Goal: Task Accomplishment & Management: Manage account settings

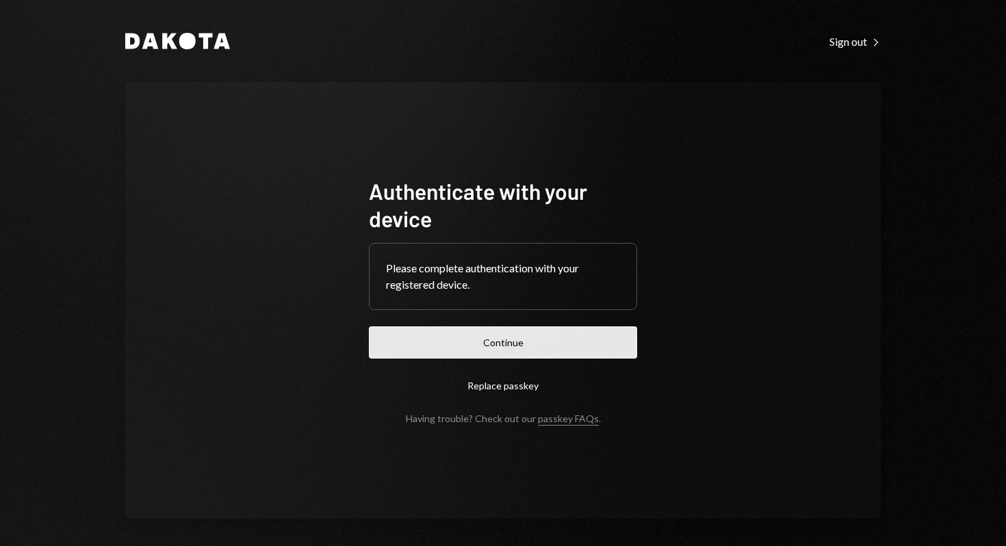
click at [528, 348] on button "Continue" at bounding box center [503, 342] width 268 height 32
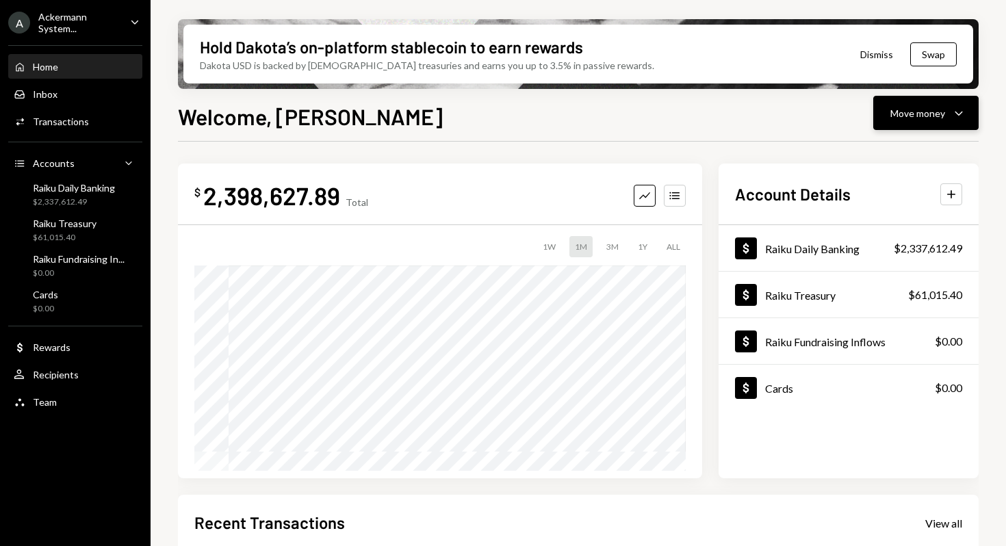
click at [918, 117] on div "Move money" at bounding box center [917, 113] width 55 height 14
click at [886, 157] on div "Send" at bounding box center [915, 154] width 100 height 14
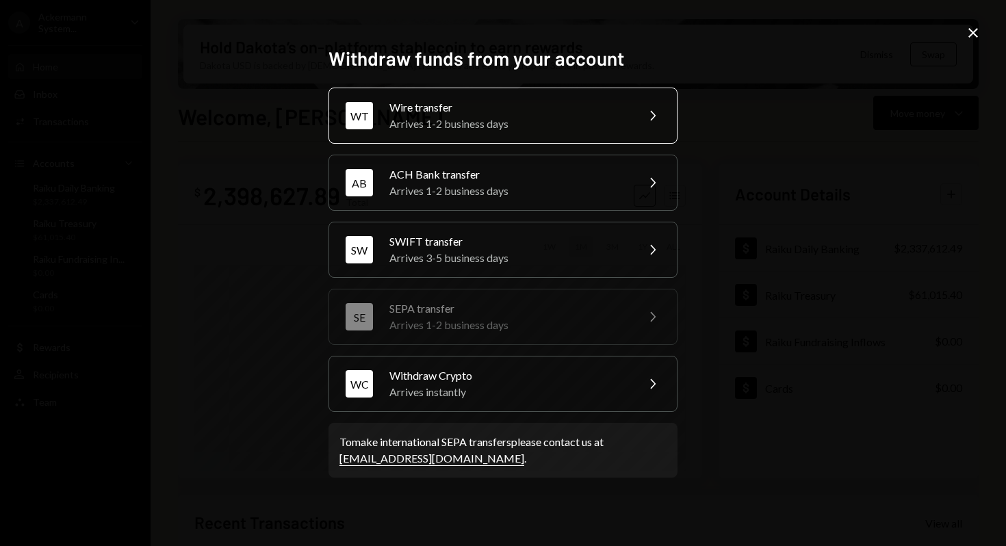
click at [524, 113] on div "Wire transfer" at bounding box center [508, 107] width 238 height 16
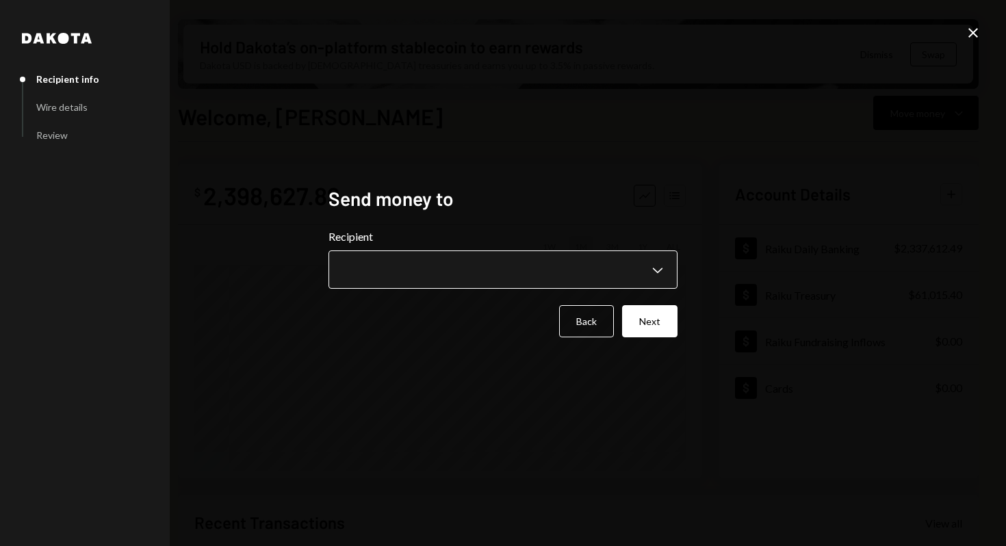
click at [409, 266] on body "A Ackermann System... Caret Down Home Home Inbox Inbox Activities Transactions …" at bounding box center [503, 273] width 1006 height 546
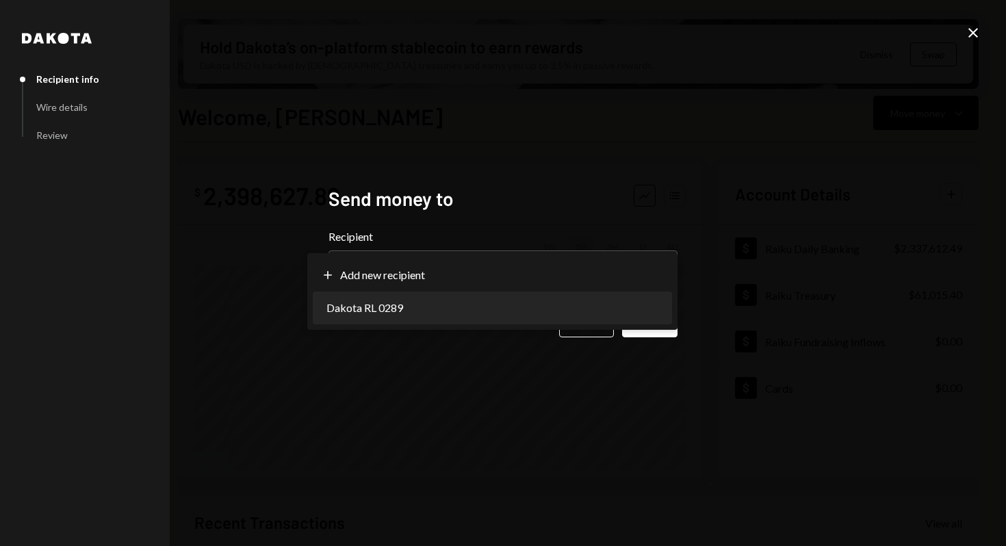
select select "**********"
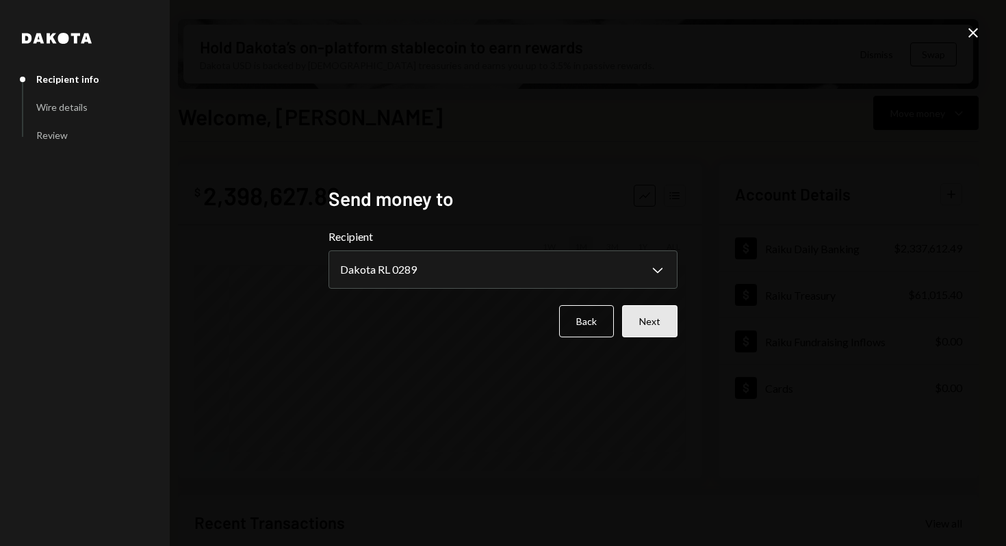
click at [649, 320] on button "Next" at bounding box center [649, 321] width 55 height 32
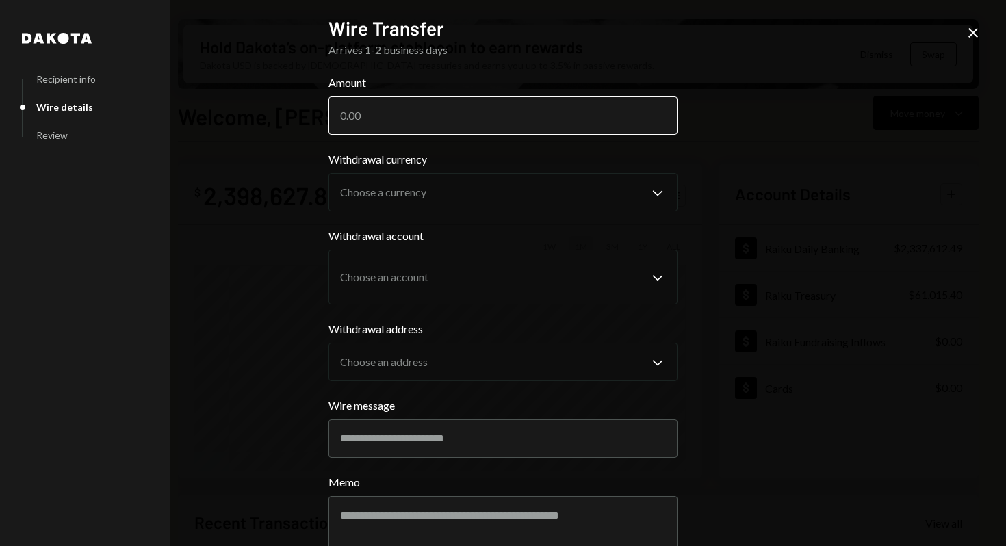
click at [492, 114] on input "Amount" at bounding box center [503, 115] width 349 height 38
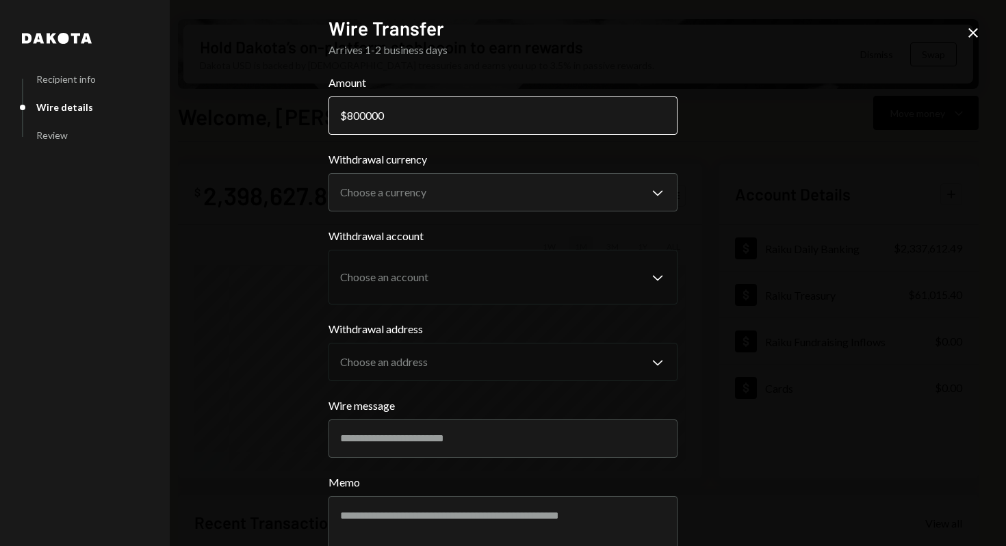
click at [352, 114] on input "800000" at bounding box center [503, 115] width 349 height 38
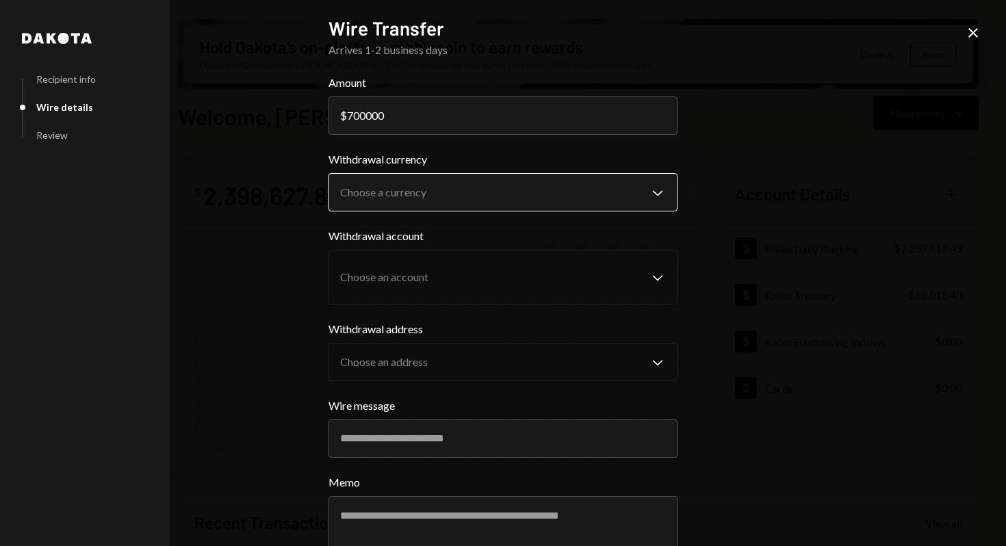
type input "700000"
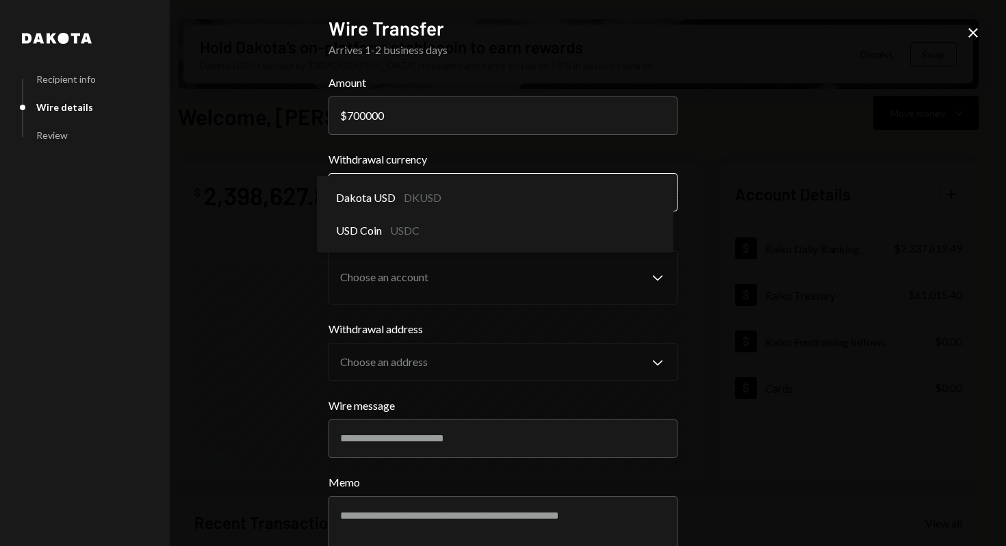
click at [424, 201] on body "A Ackermann System... Caret Down Home Home Inbox Inbox Activities Transactions …" at bounding box center [503, 273] width 1006 height 546
select select "*****"
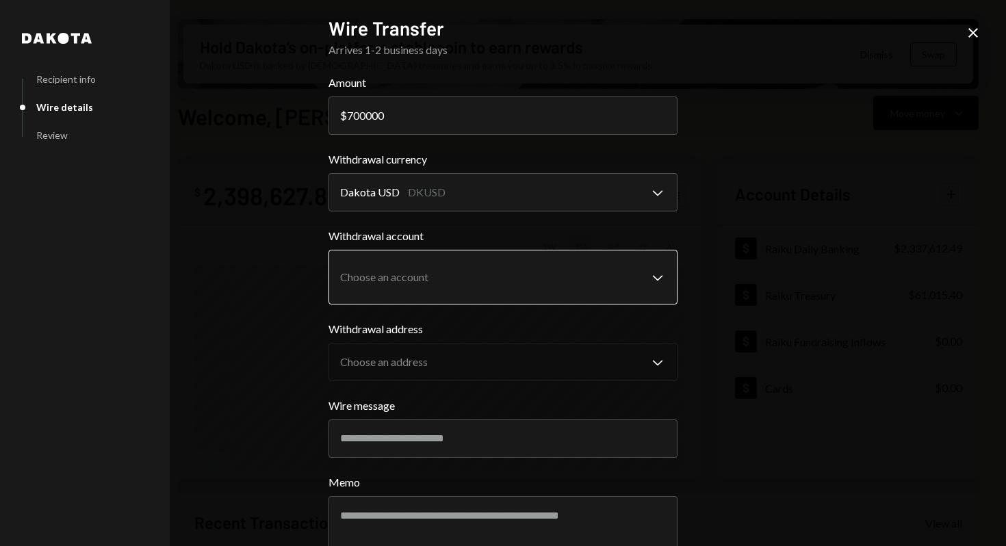
click at [405, 274] on body "A Ackermann System... Caret Down Home Home Inbox Inbox Activities Transactions …" at bounding box center [503, 273] width 1006 height 546
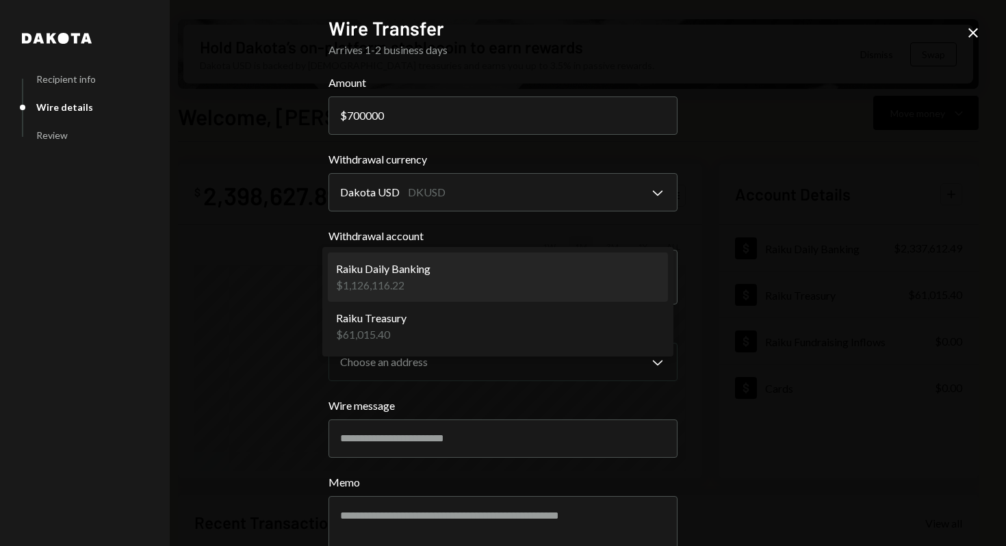
select select "**********"
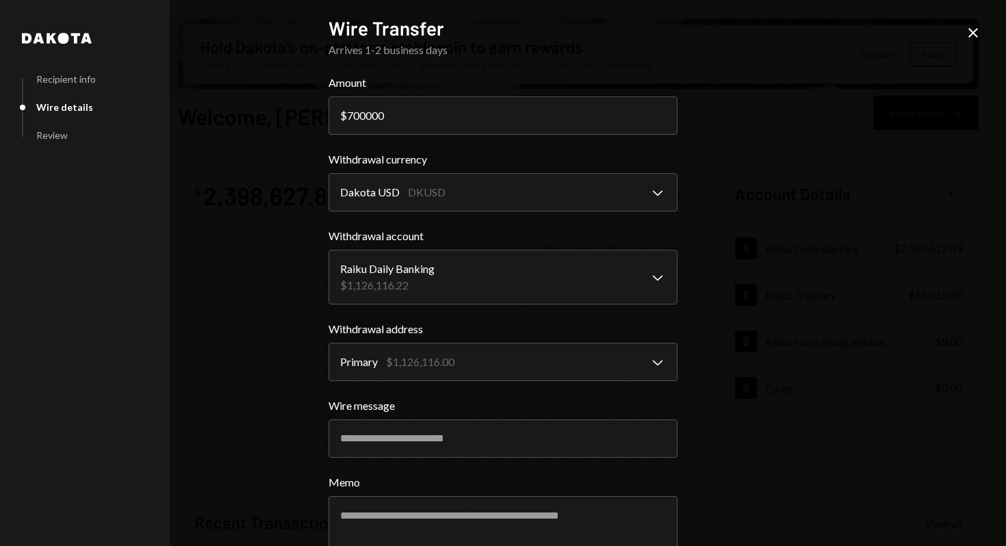
scroll to position [75, 0]
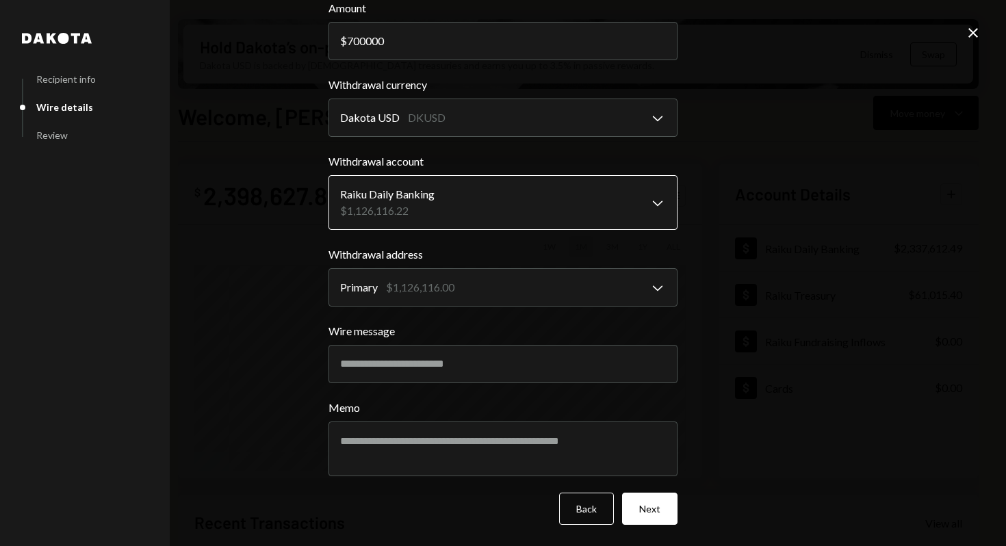
click at [420, 200] on body "A Ackermann System... Caret Down Home Home Inbox Inbox Activities Transactions …" at bounding box center [503, 273] width 1006 height 546
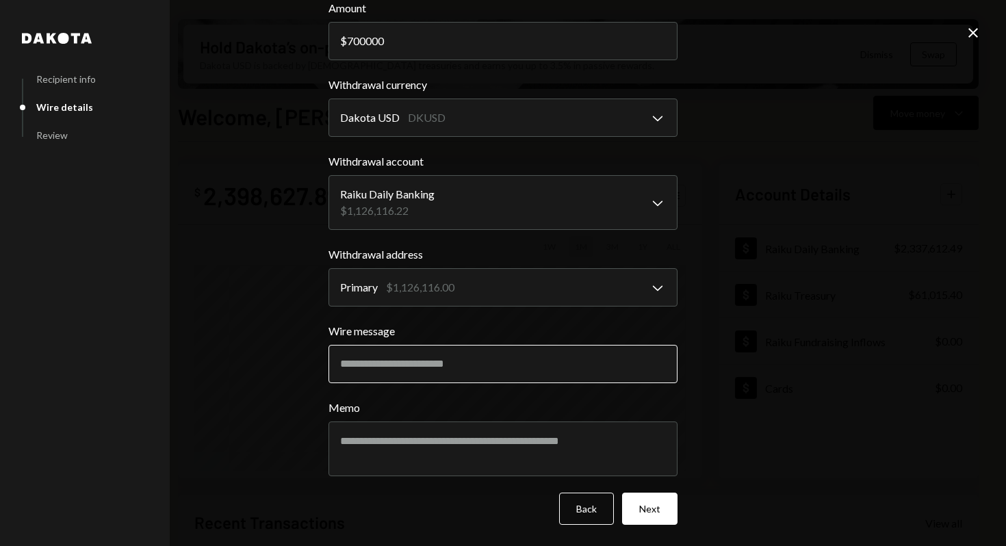
click at [396, 367] on input "Wire message" at bounding box center [503, 364] width 349 height 38
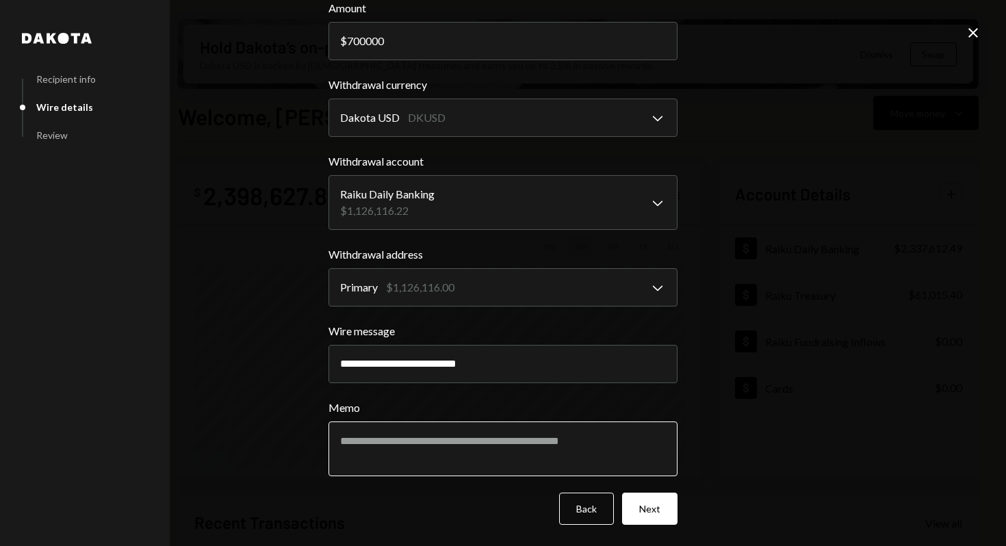
click at [408, 452] on textarea "Memo" at bounding box center [503, 449] width 349 height 55
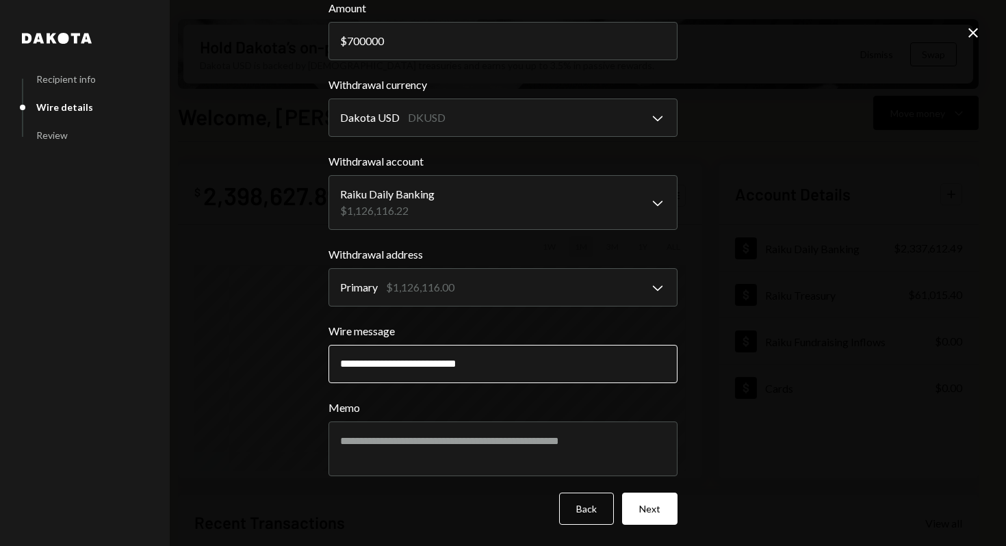
click at [339, 365] on input "**********" at bounding box center [503, 364] width 349 height 38
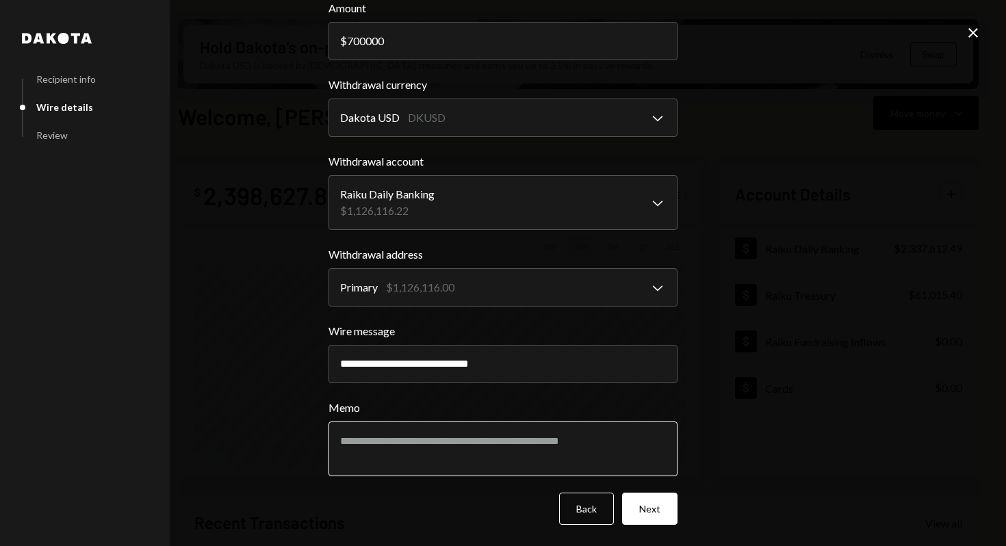
type input "**********"
click at [495, 463] on textarea "Memo" at bounding box center [503, 449] width 349 height 55
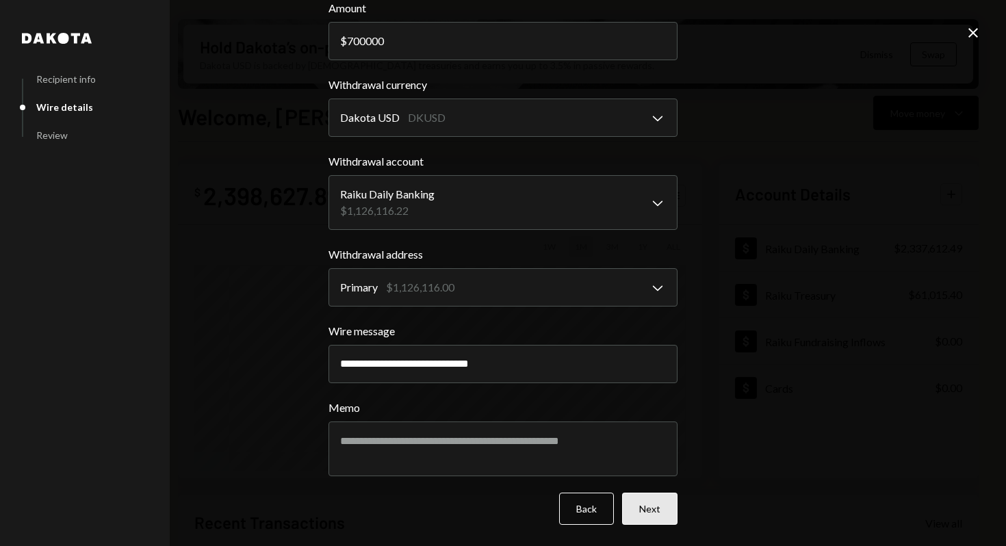
click at [645, 513] on button "Next" at bounding box center [649, 509] width 55 height 32
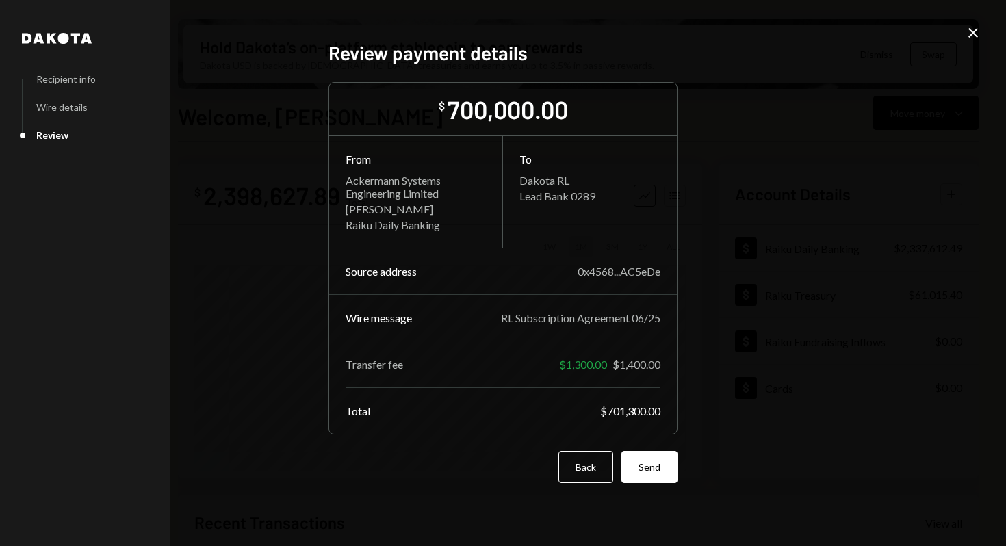
scroll to position [0, 0]
click at [582, 478] on button "Back" at bounding box center [585, 467] width 55 height 32
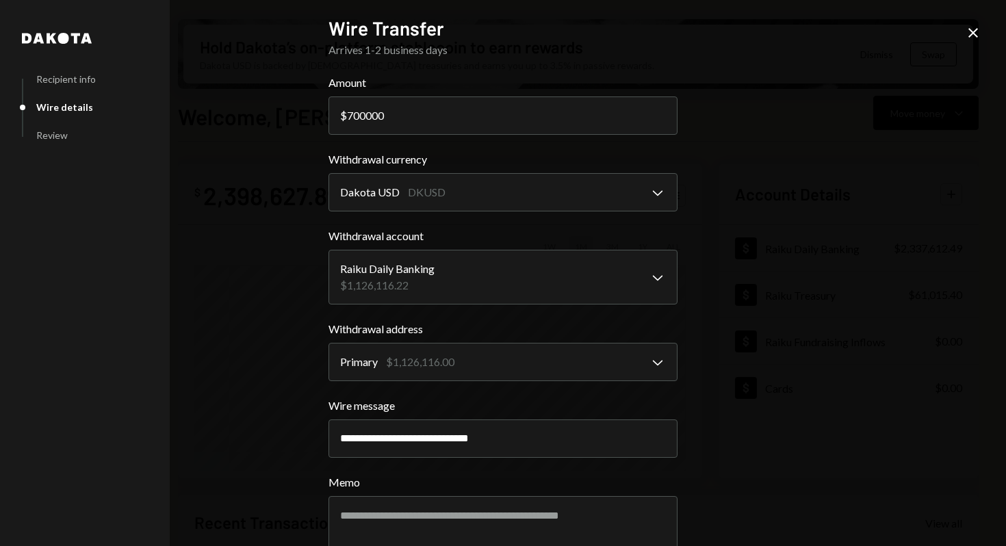
click at [976, 34] on icon "Close" at bounding box center [973, 33] width 16 height 16
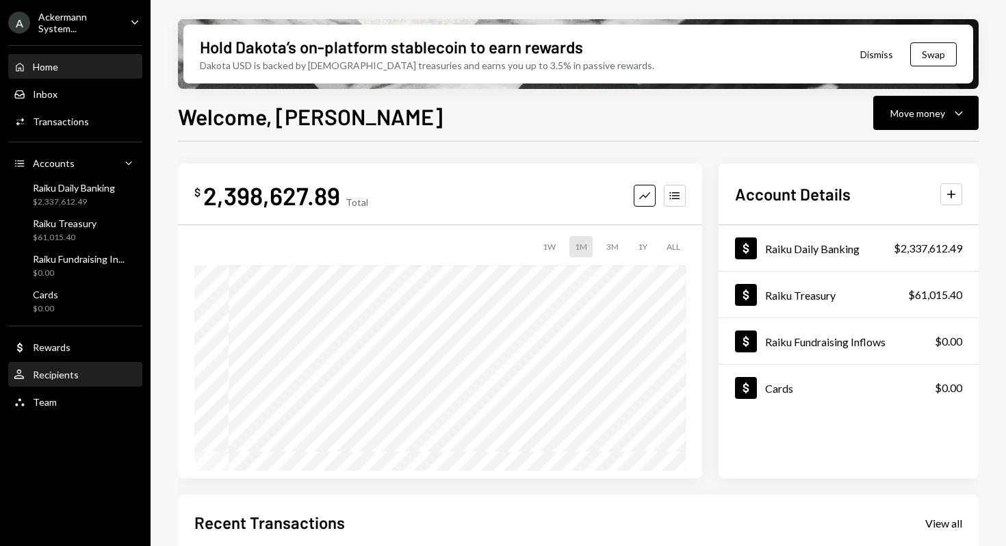
click at [66, 380] on div "Recipients" at bounding box center [56, 375] width 46 height 12
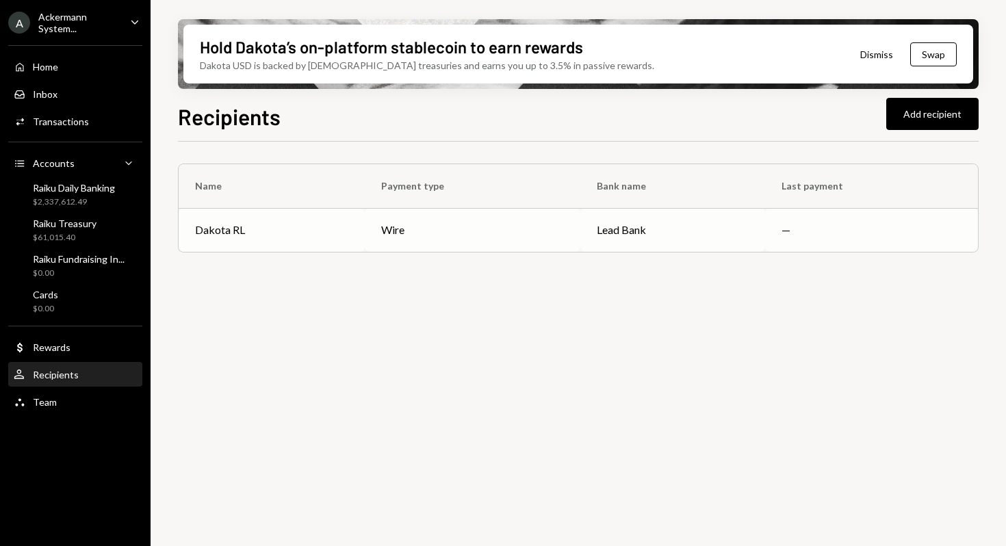
click at [277, 234] on div "Dakota RL" at bounding box center [271, 230] width 153 height 16
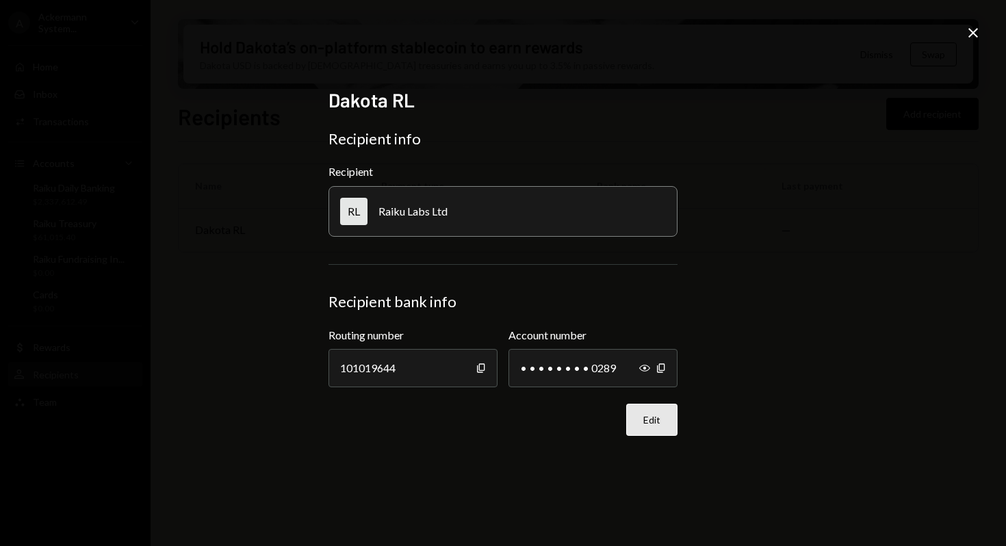
click at [660, 423] on button "Edit" at bounding box center [651, 420] width 51 height 32
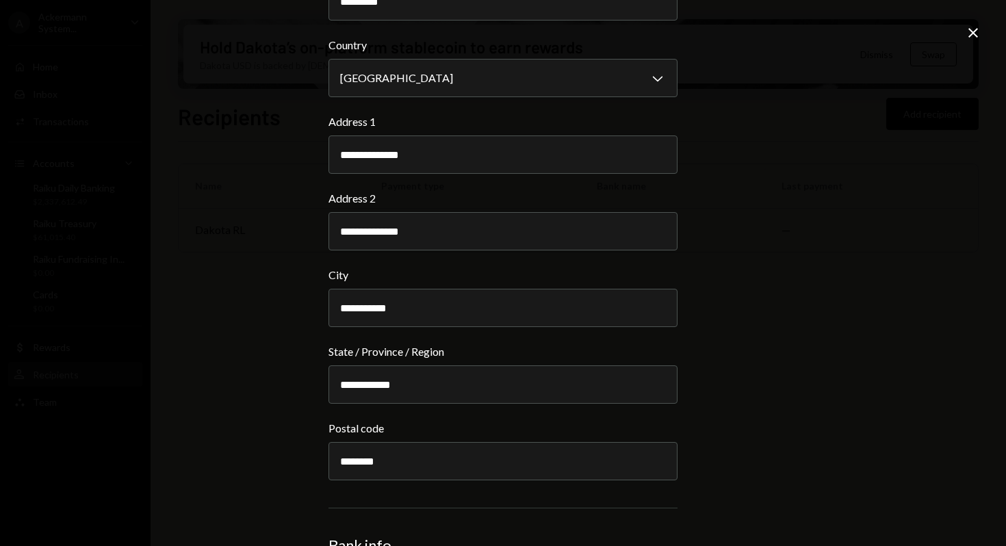
scroll to position [441, 0]
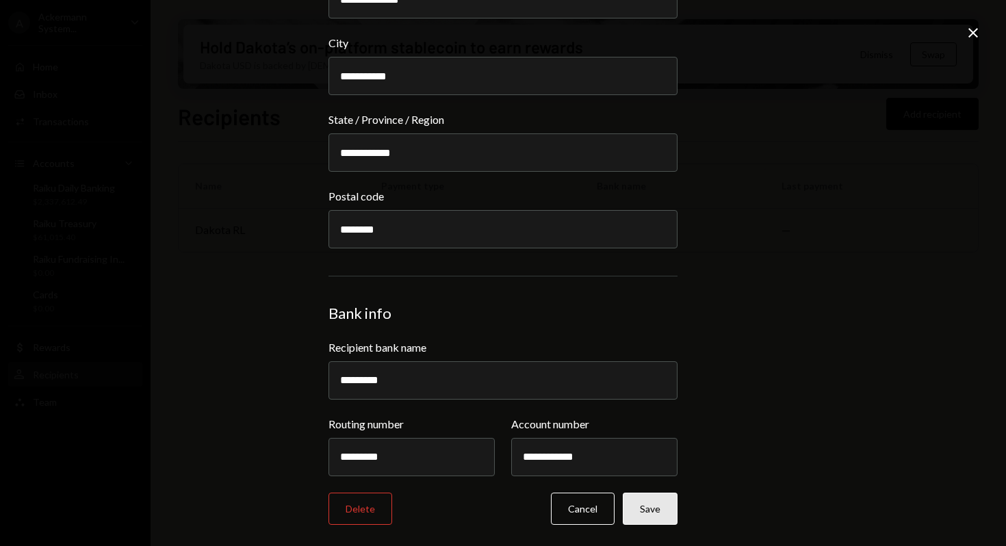
click at [661, 511] on button "Save" at bounding box center [650, 509] width 55 height 32
